Goal: Task Accomplishment & Management: Complete application form

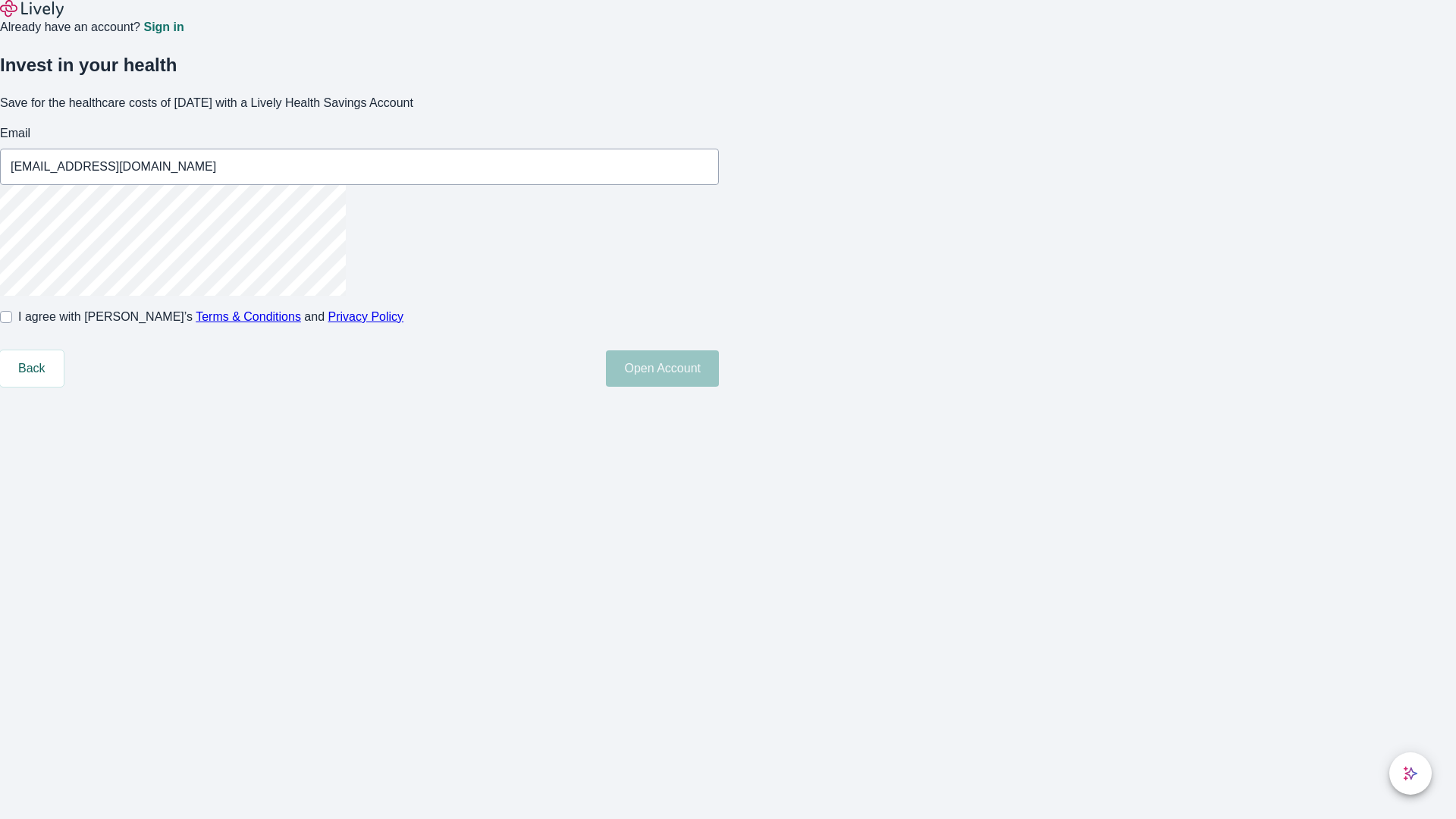
click at [12, 323] on input "I agree with Lively’s Terms & Conditions and Privacy Policy" at bounding box center [6, 317] width 12 height 12
checkbox input "true"
click at [718, 387] on button "Open Account" at bounding box center [663, 369] width 113 height 36
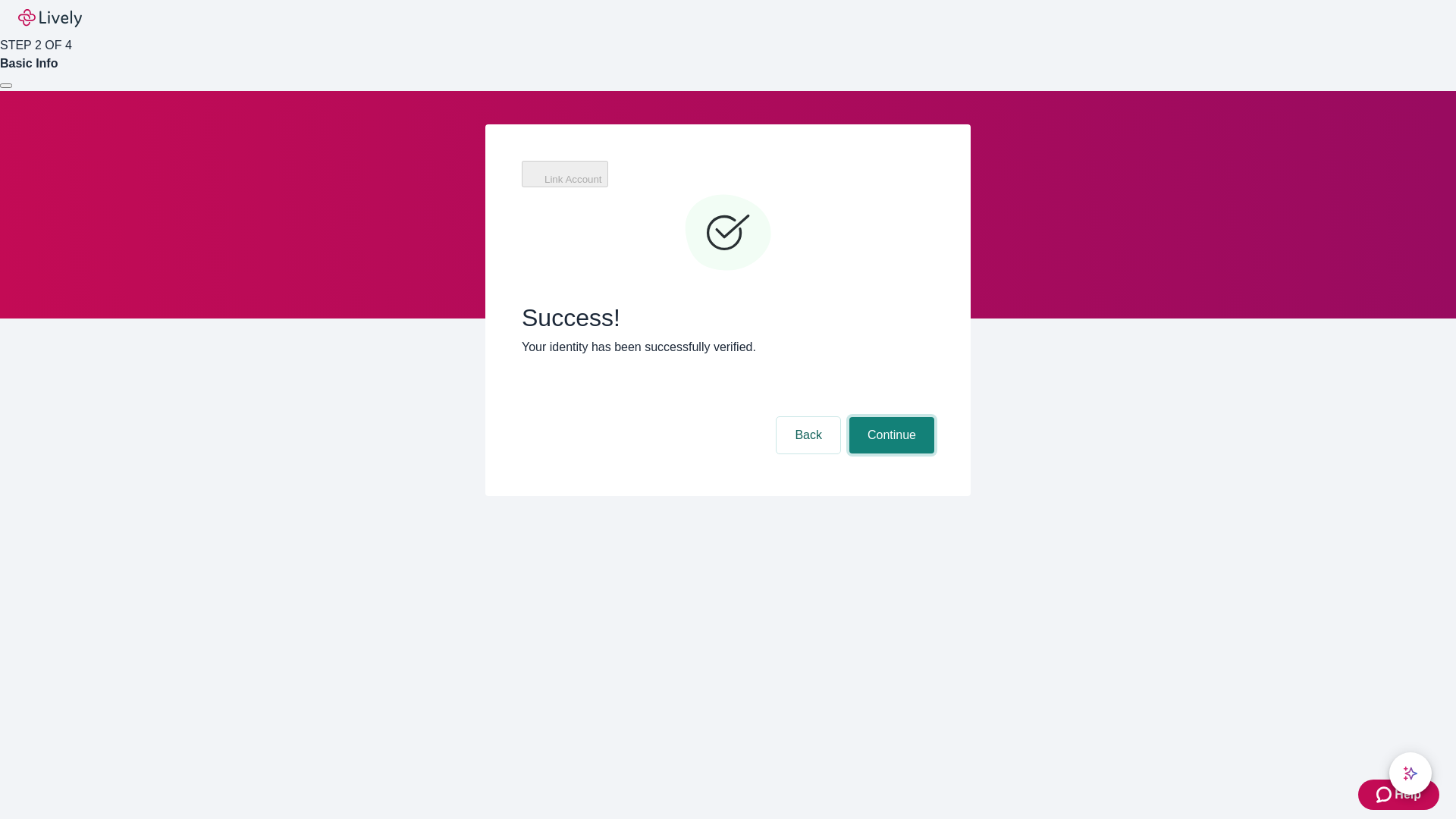
click at [889, 417] on button "Continue" at bounding box center [891, 435] width 85 height 36
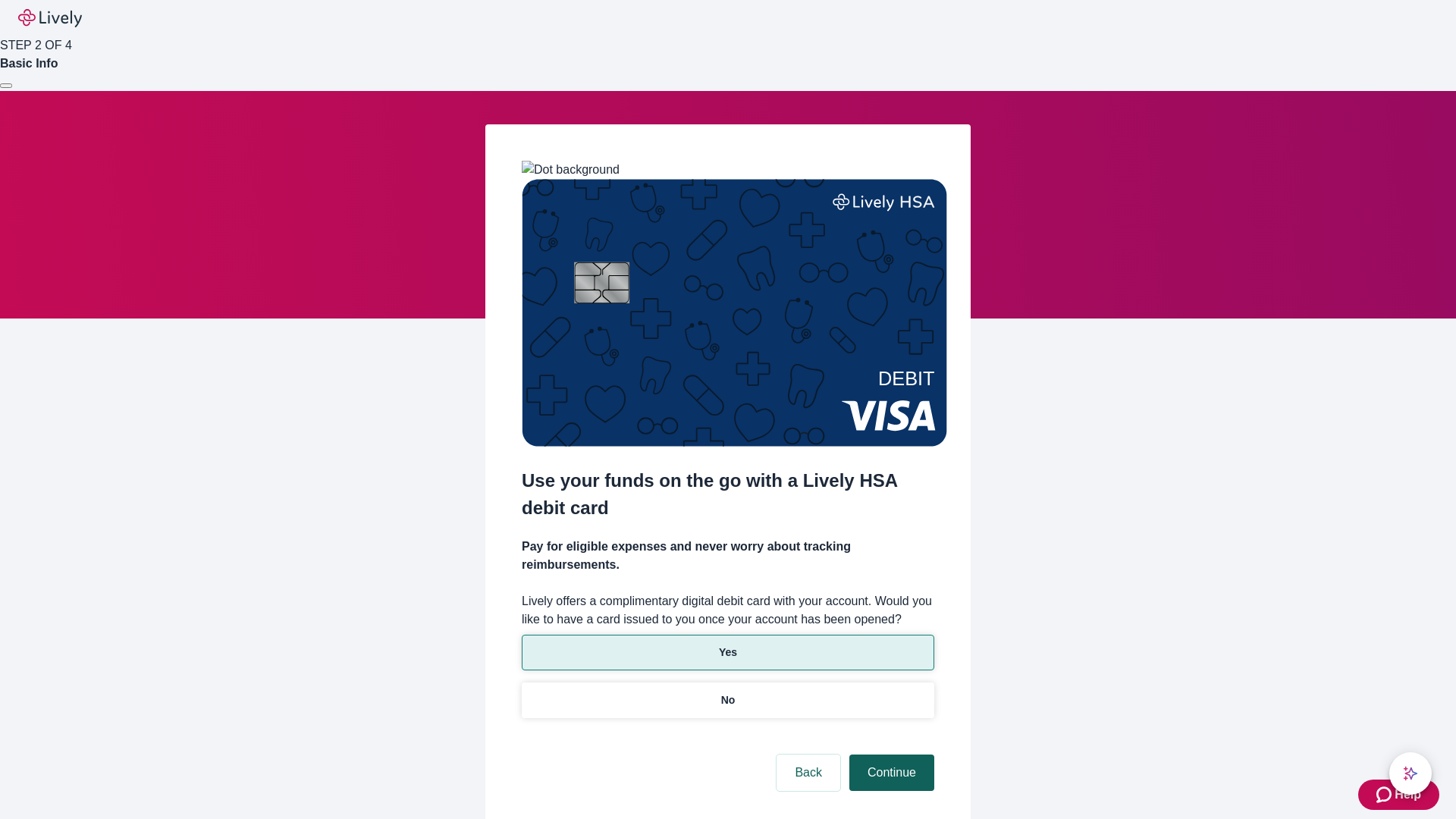
click at [727, 644] on p "Yes" at bounding box center [727, 652] width 18 height 16
click at [889, 754] on button "Continue" at bounding box center [891, 772] width 85 height 36
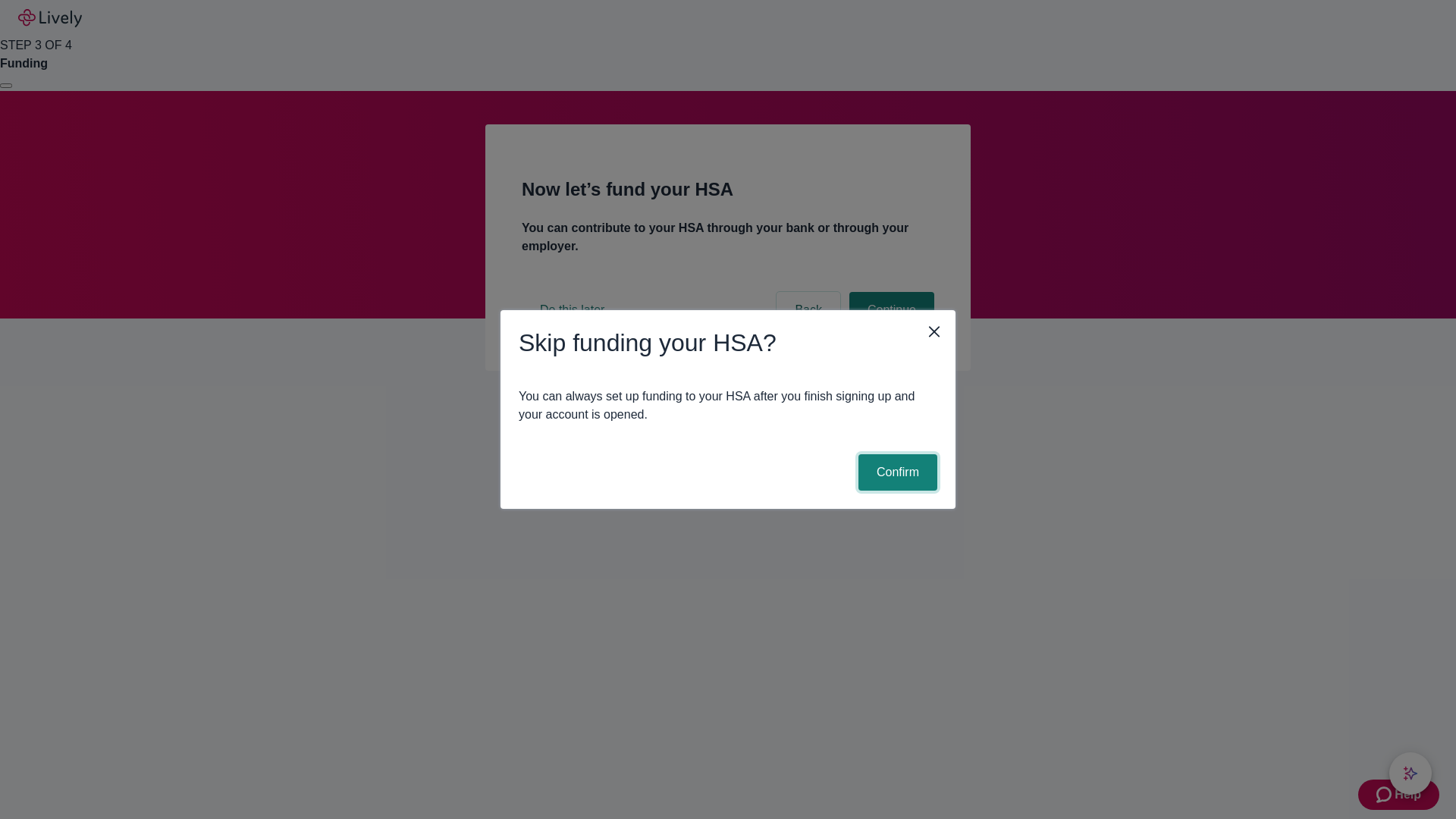
click at [895, 472] on button "Confirm" at bounding box center [898, 472] width 79 height 36
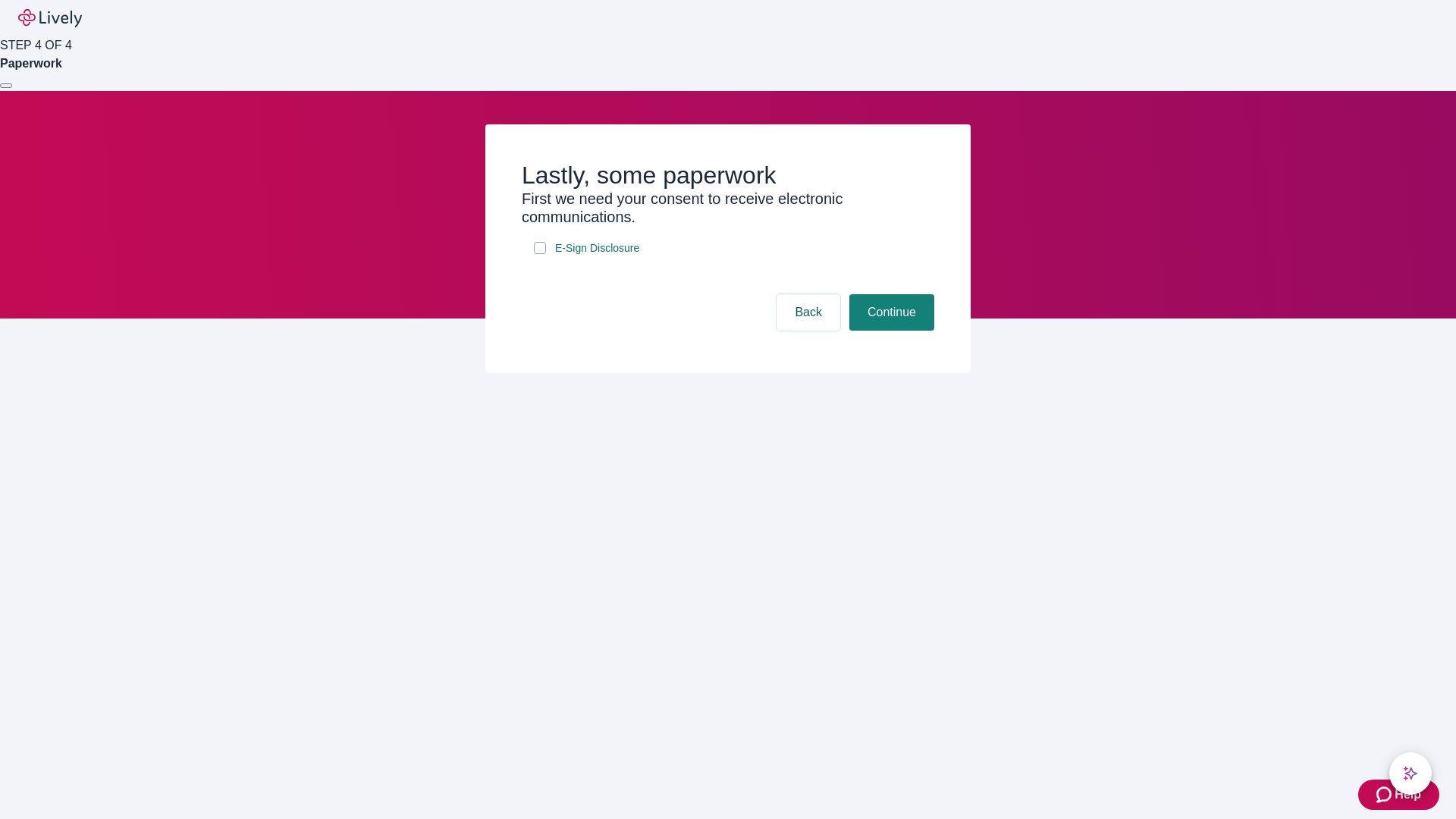
click at [540, 253] on input "E-Sign Disclosure" at bounding box center [540, 248] width 12 height 12
checkbox input "true"
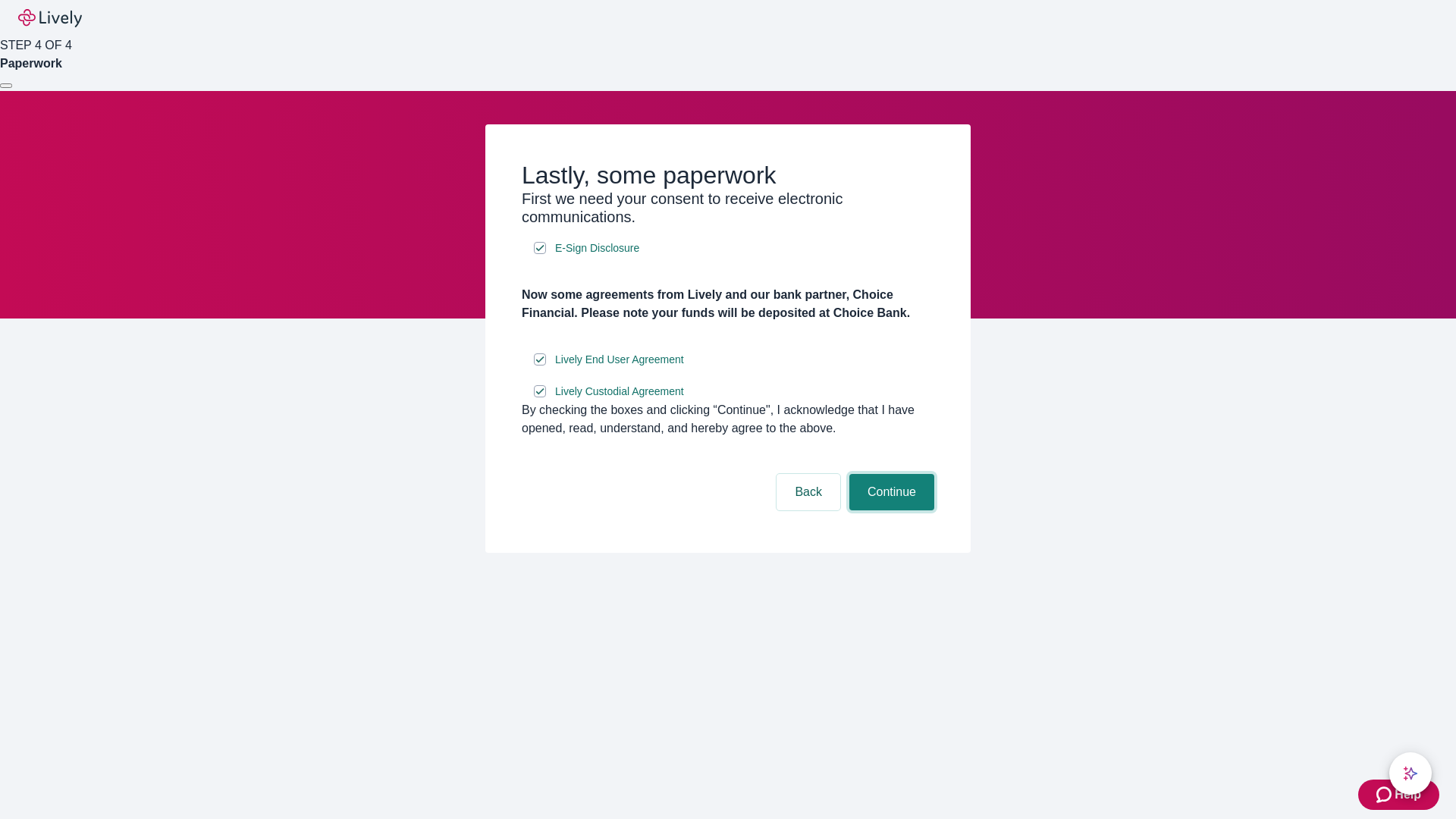
click at [889, 510] on button "Continue" at bounding box center [891, 492] width 85 height 36
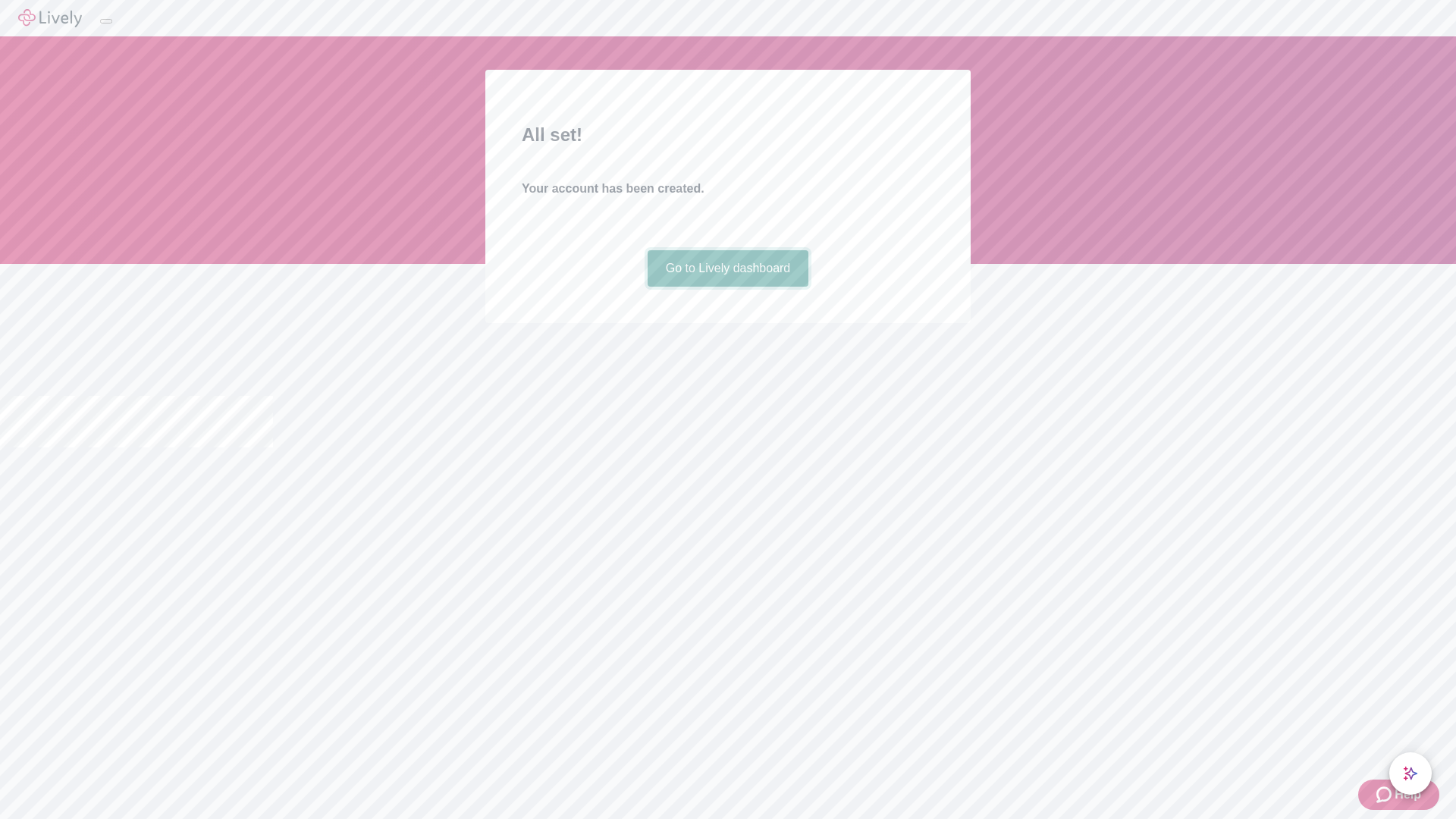
click at [727, 286] on link "Go to Lively dashboard" at bounding box center [728, 269] width 161 height 36
